Goal: Task Accomplishment & Management: Manage account settings

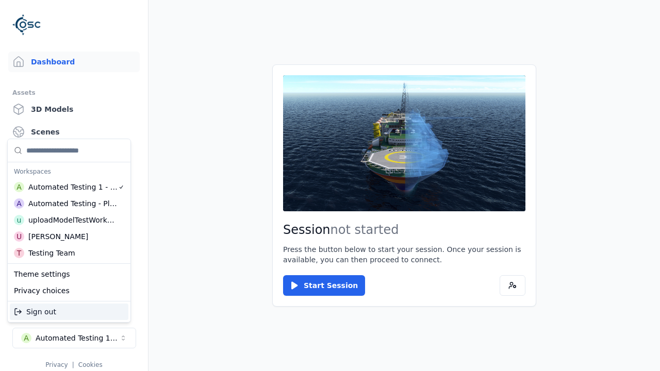
click at [69, 204] on div "Automated Testing - Playwright" at bounding box center [72, 204] width 89 height 10
click at [330, 186] on html "Support Dashboard Assets 3D Models Scenes Datasets Recordings Support Documenta…" at bounding box center [330, 185] width 660 height 371
click at [74, 155] on link "Datasets" at bounding box center [73, 154] width 131 height 21
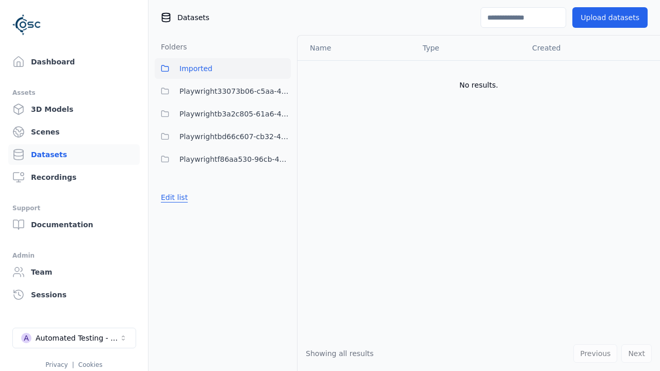
click at [172, 197] on button "Edit list" at bounding box center [174, 197] width 39 height 19
click at [181, 216] on button "Done editing" at bounding box center [184, 216] width 59 height 19
click at [74, 155] on link "Datasets" at bounding box center [73, 154] width 131 height 21
click at [172, 197] on button "Edit list" at bounding box center [174, 197] width 39 height 19
click at [181, 197] on link "Create folder" at bounding box center [184, 197] width 47 height 10
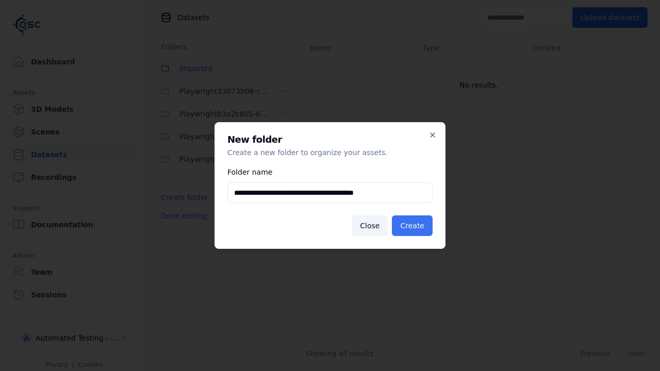
type input "**********"
click at [414, 226] on button "Create" at bounding box center [412, 226] width 41 height 21
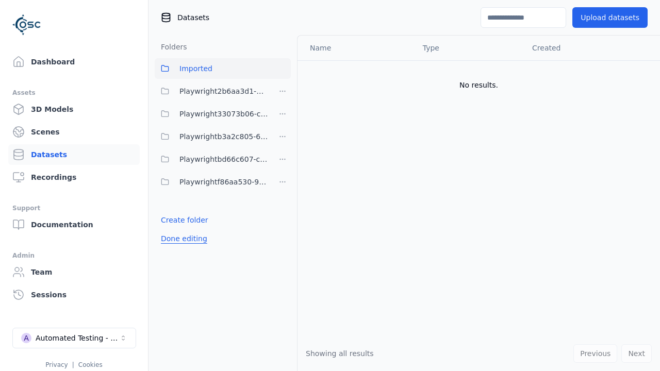
click at [181, 239] on button "Done editing" at bounding box center [184, 238] width 59 height 19
click at [172, 220] on button "Edit list" at bounding box center [174, 220] width 39 height 19
click at [283, 91] on html "Support Dashboard Assets 3D Models Scenes Datasets Recordings Support Documenta…" at bounding box center [330, 185] width 660 height 371
click at [330, 186] on html "Support Dashboard Assets 3D Models Scenes Datasets Recordings Support Documenta…" at bounding box center [330, 185] width 660 height 371
click at [181, 239] on button "Done editing" at bounding box center [184, 238] width 59 height 19
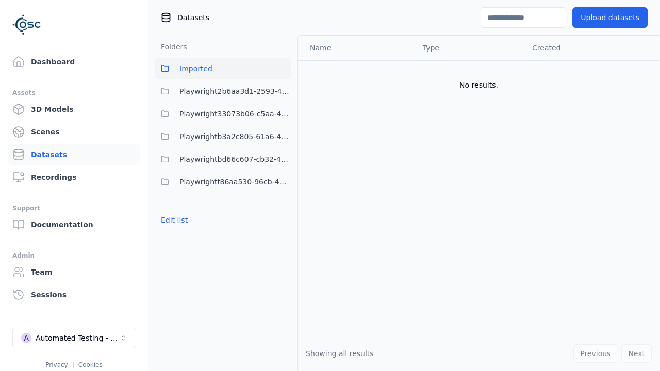
click at [172, 220] on button "Edit list" at bounding box center [174, 220] width 39 height 19
click at [283, 91] on html "Support Dashboard Assets 3D Models Scenes Datasets Recordings Support Documenta…" at bounding box center [330, 185] width 660 height 371
click at [282, 145] on div "Delete" at bounding box center [285, 145] width 69 height 16
